Goal: Check status: Verify the current state of an ongoing process or item

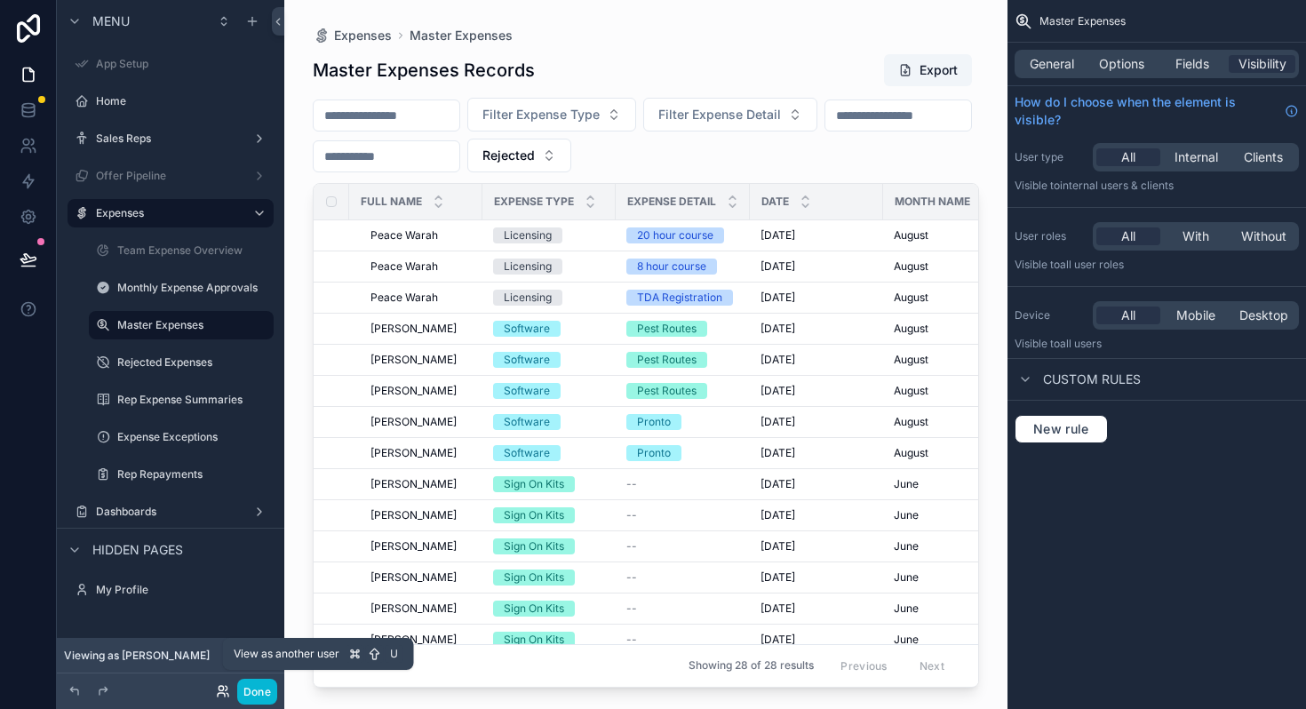
click at [223, 694] on icon at bounding box center [223, 691] width 14 height 14
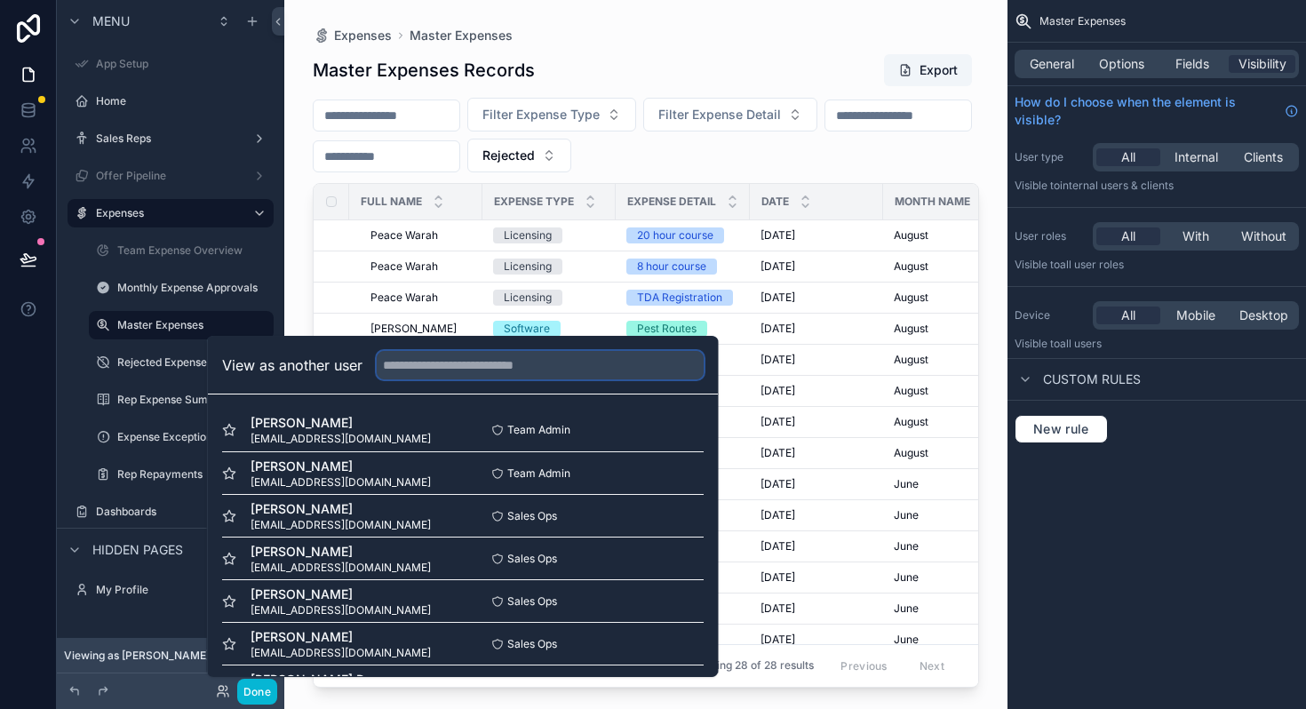
click at [586, 355] on input "text" at bounding box center [540, 365] width 327 height 28
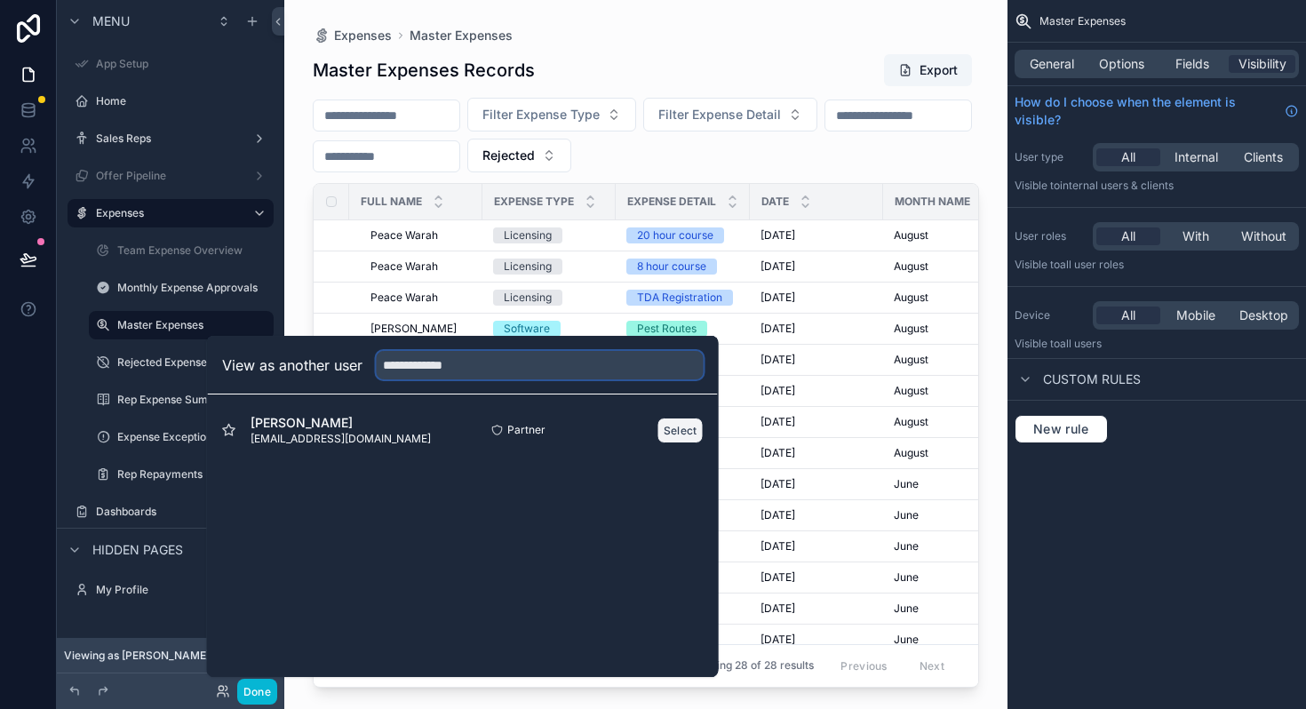
type input "**********"
click at [680, 425] on button "Select" at bounding box center [680, 430] width 46 height 26
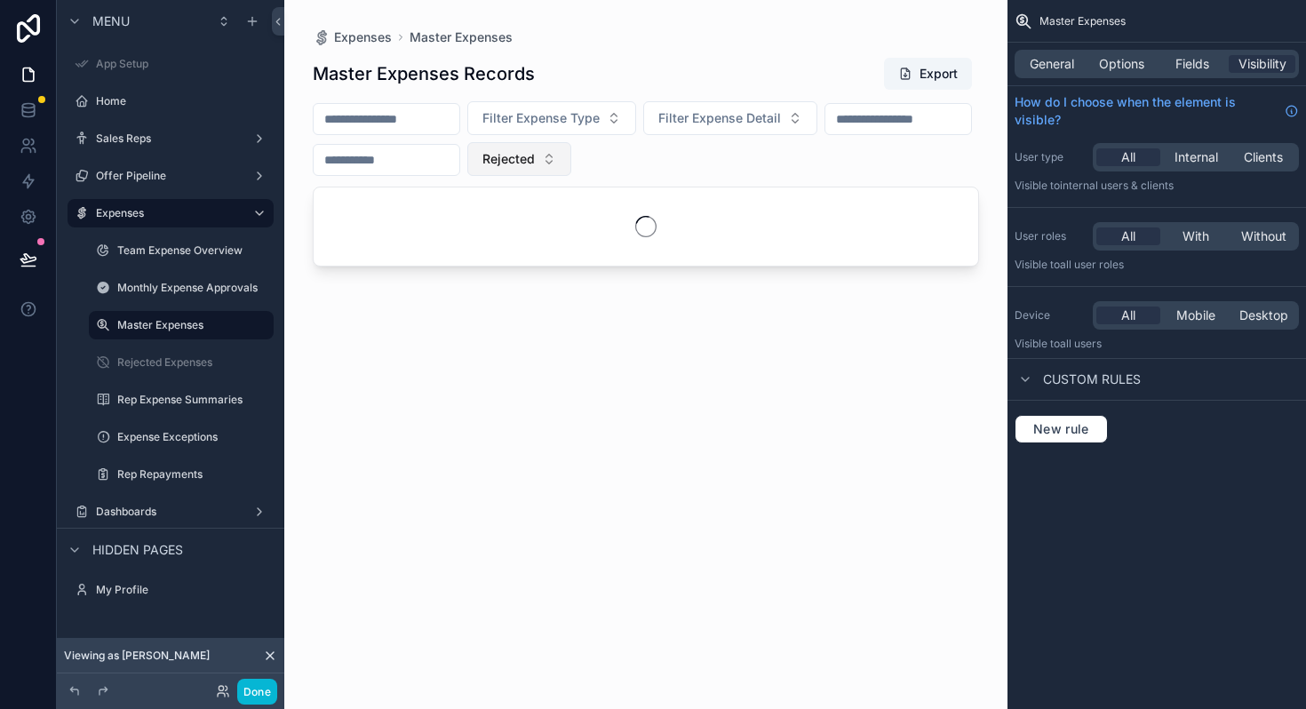
click at [571, 172] on button "Rejected" at bounding box center [519, 159] width 104 height 34
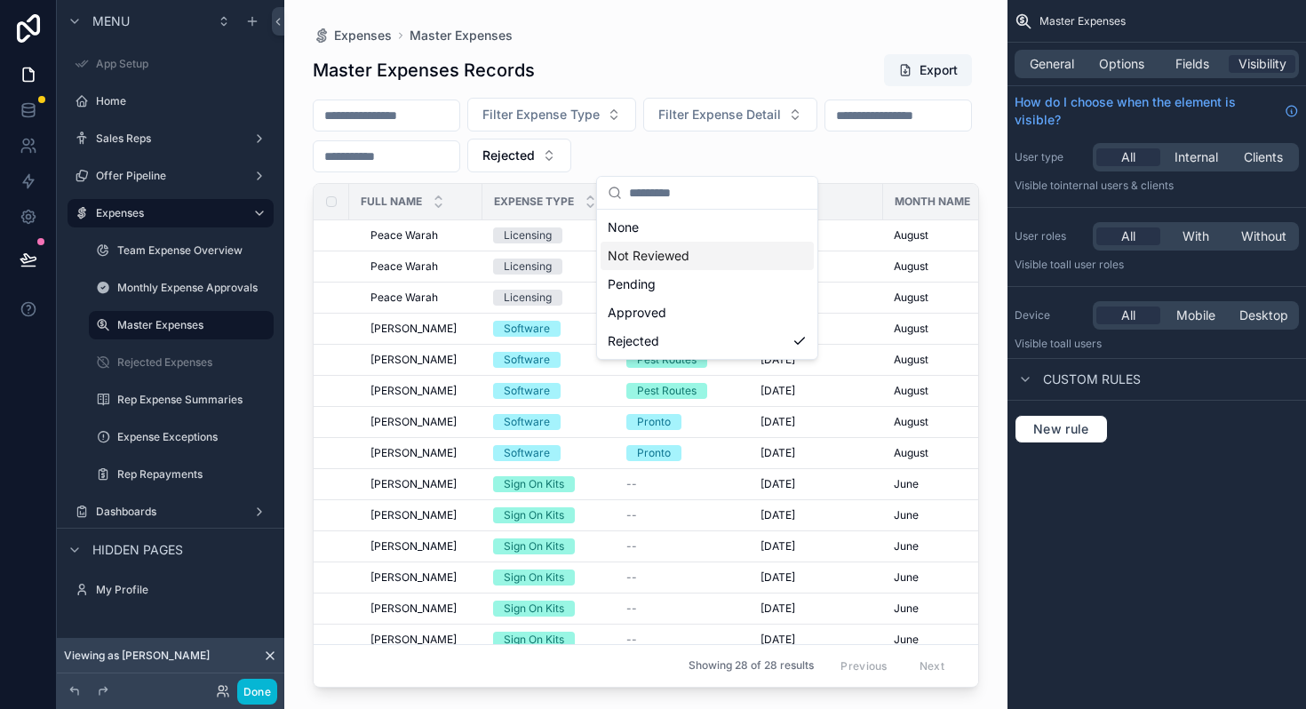
click at [738, 250] on div "Not Reviewed" at bounding box center [706, 256] width 213 height 28
